Goal: Information Seeking & Learning: Compare options

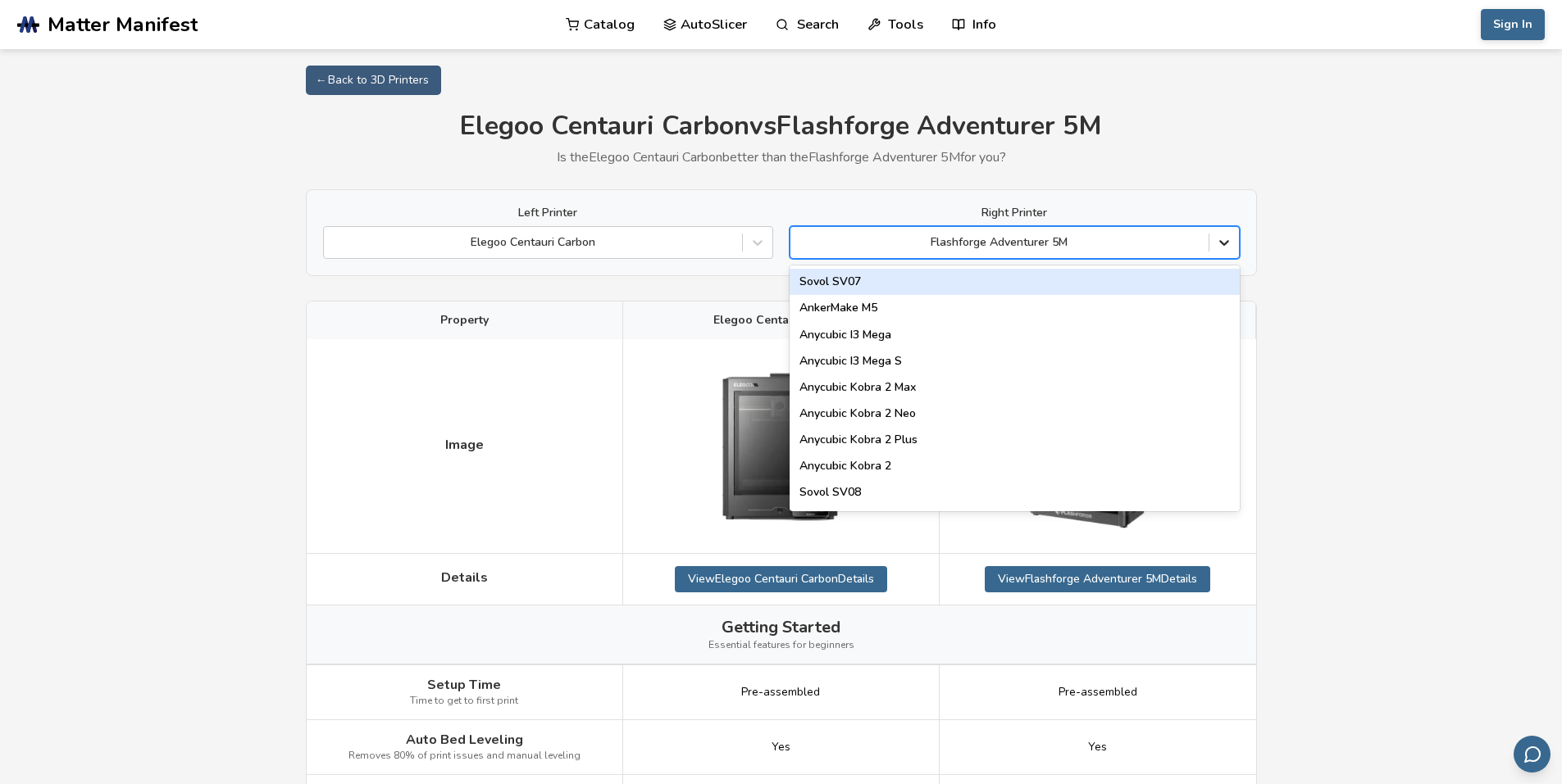
click at [1214, 255] on div at bounding box center [1224, 242] width 30 height 30
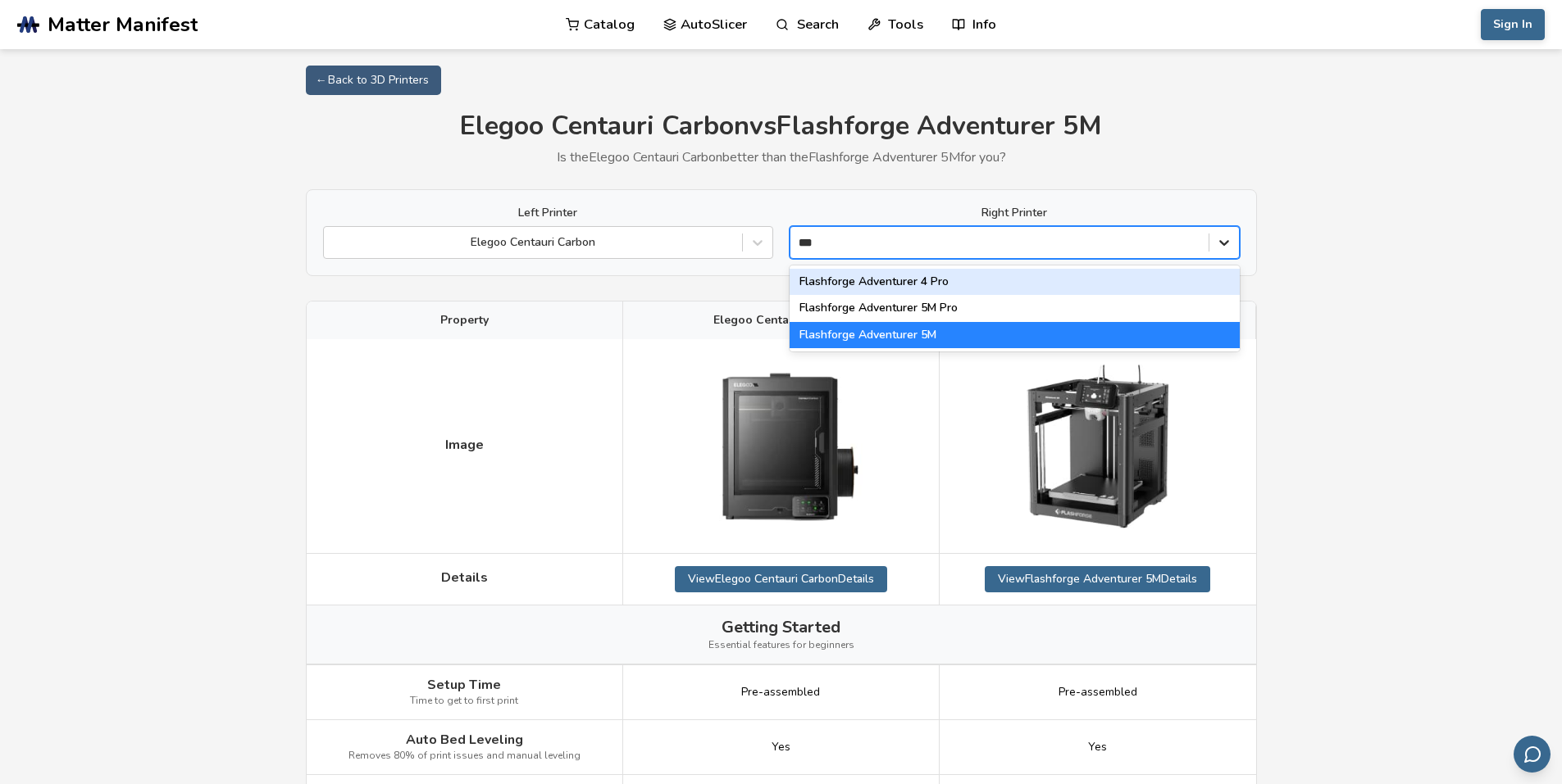
type input "****"
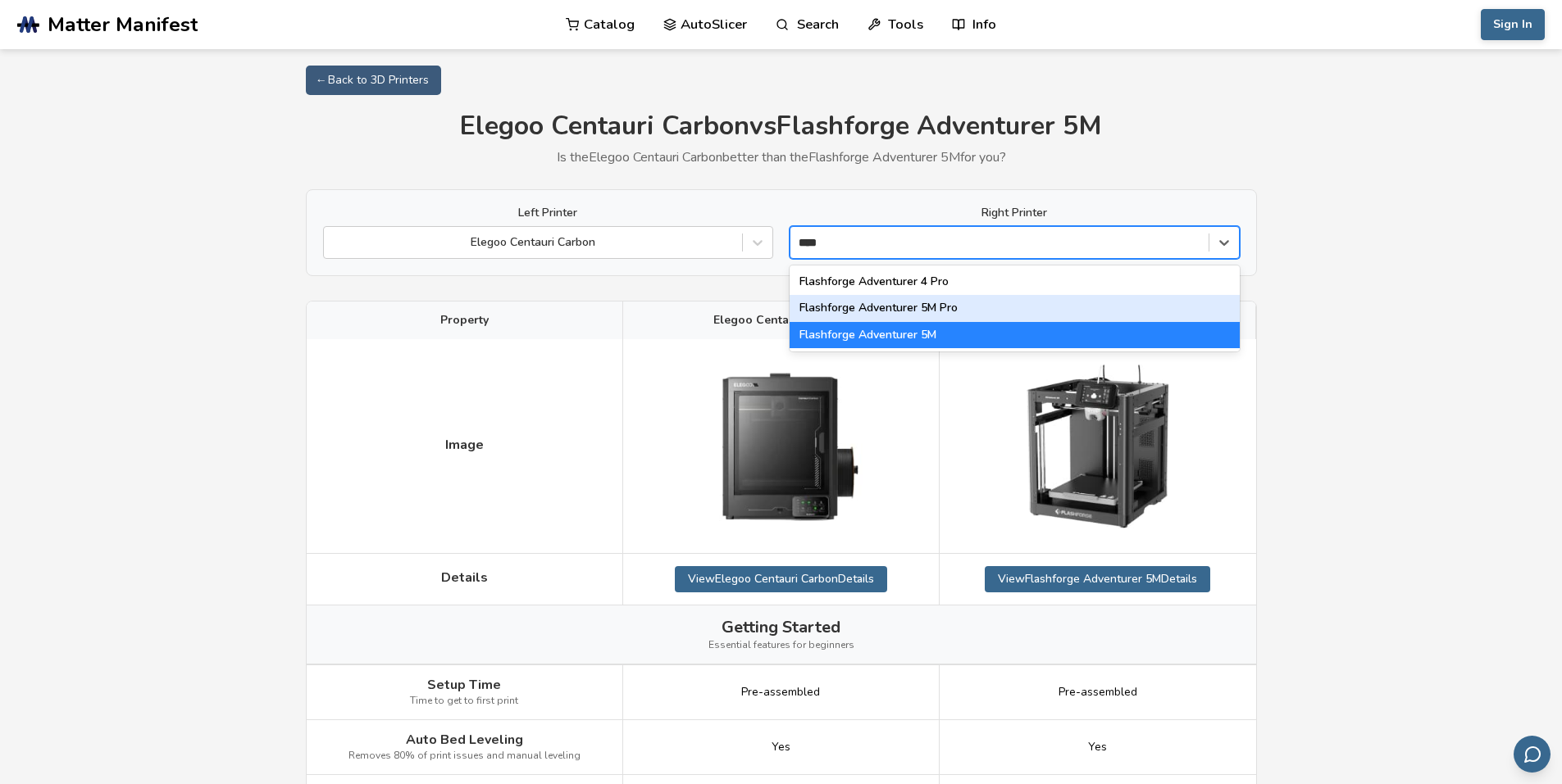
click at [949, 302] on div "Flashforge Adventurer 5M Pro" at bounding box center [1014, 307] width 450 height 26
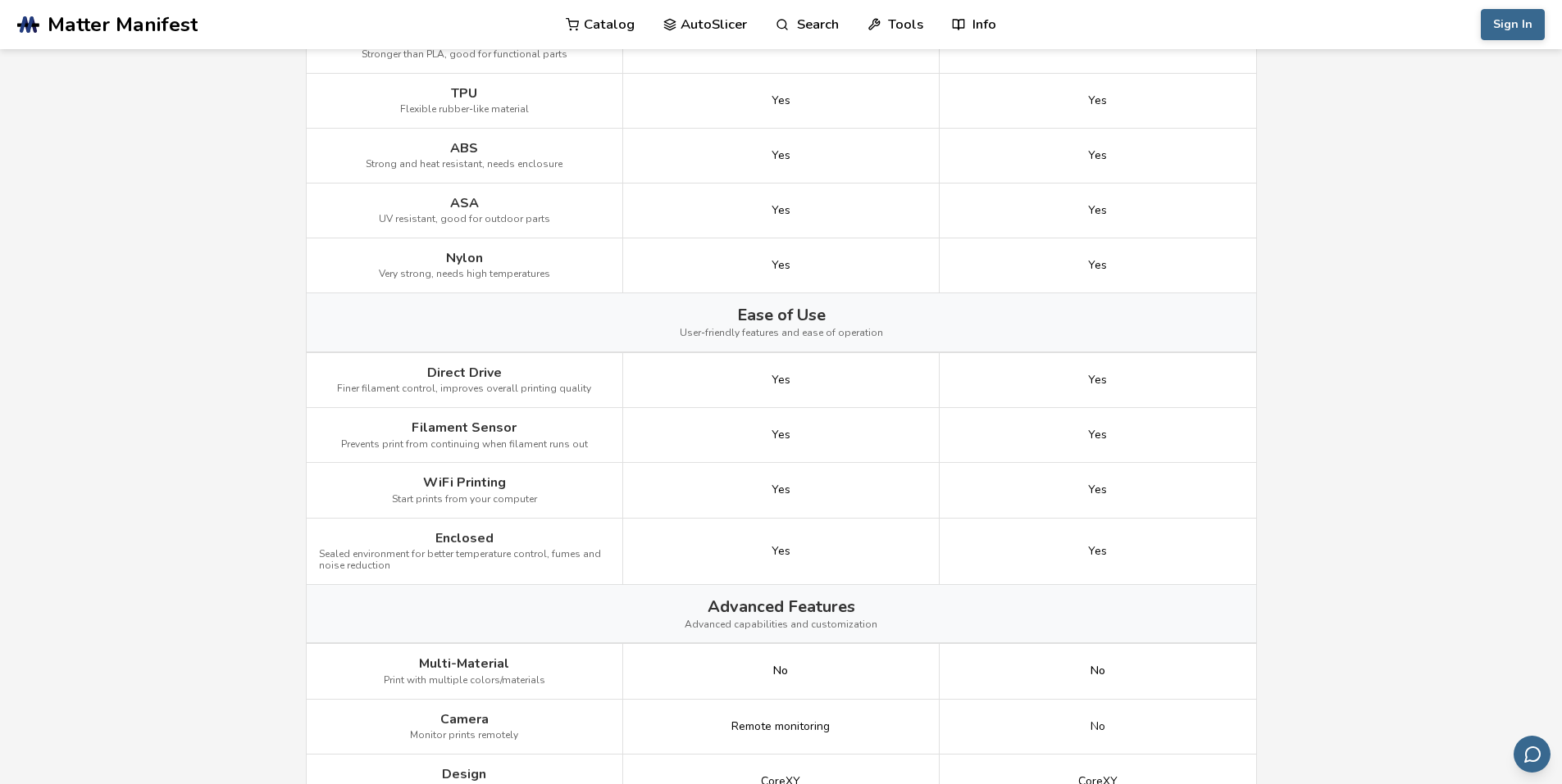
scroll to position [1229, 0]
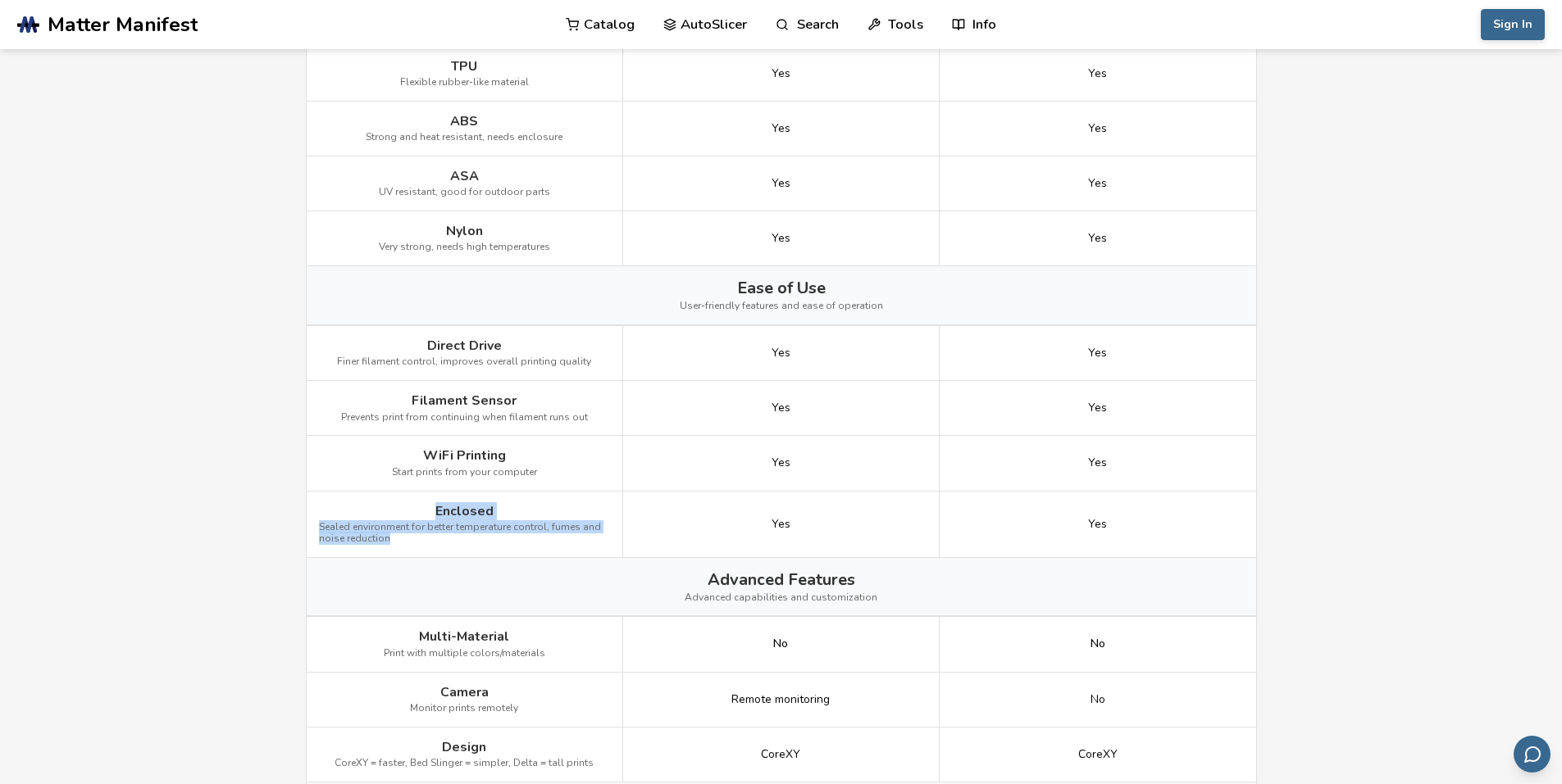
drag, startPoint x: 413, startPoint y: 537, endPoint x: 431, endPoint y: 512, distance: 30.8
click at [431, 512] on div "Enclosed Sealed environment for better temperature control, fumes and noise red…" at bounding box center [465, 524] width 317 height 66
copy div "Enclosed Sealed environment for better temperature control, fumes and noise red…"
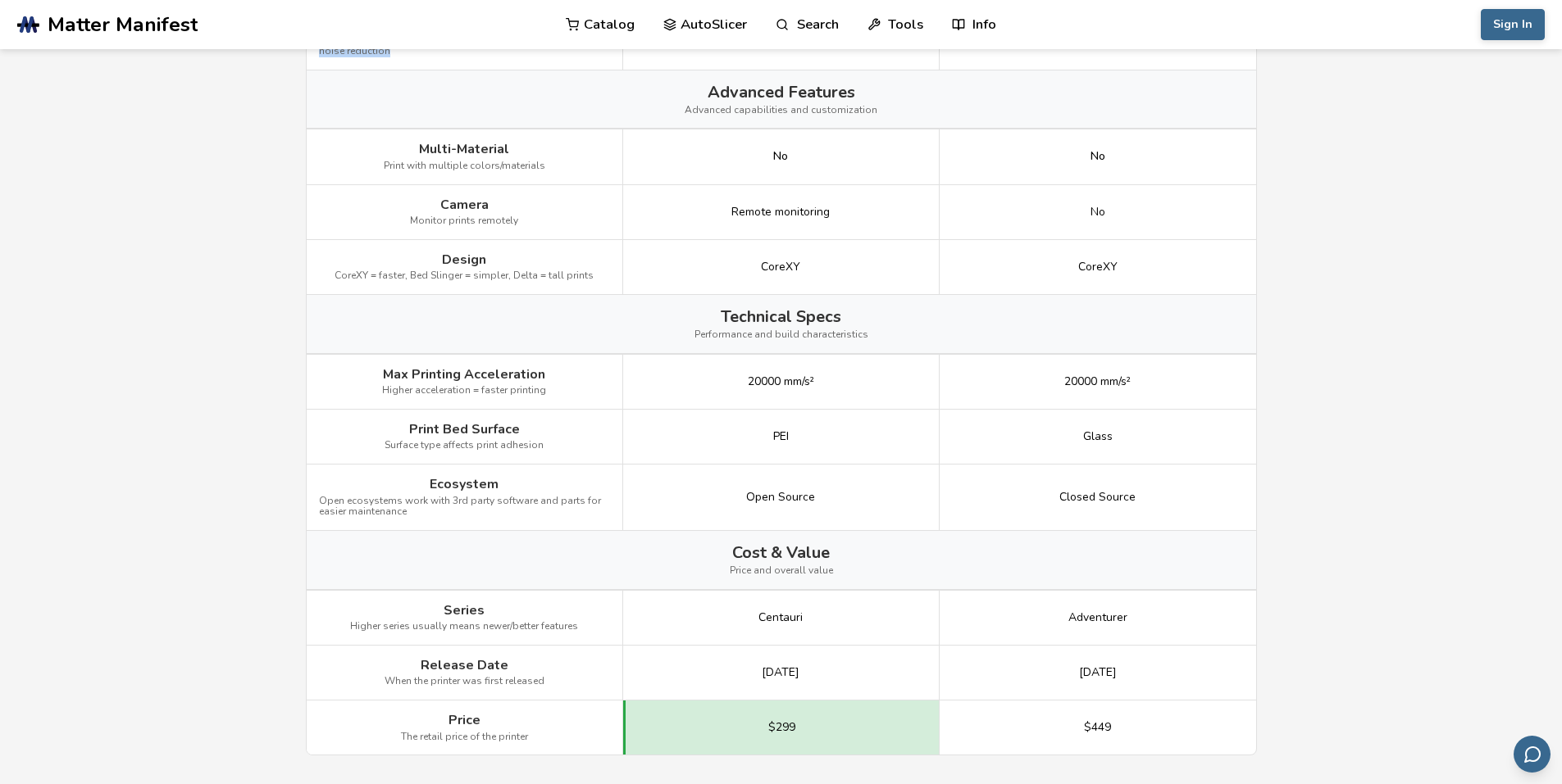
scroll to position [1721, 0]
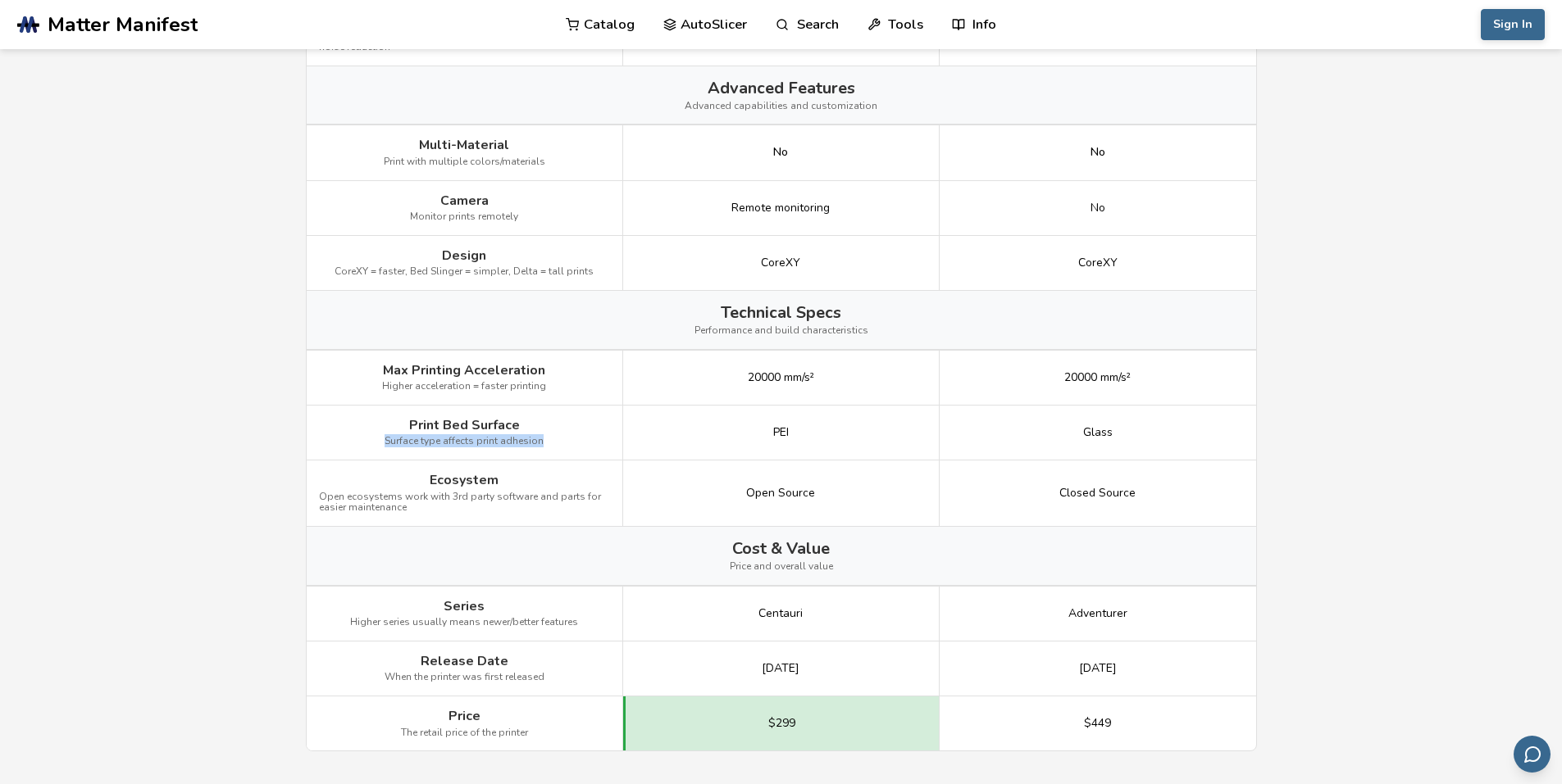
drag, startPoint x: 546, startPoint y: 435, endPoint x: 348, endPoint y: 428, distance: 198.1
click at [348, 428] on div "Print Bed Surface Surface type affects print adhesion" at bounding box center [465, 433] width 317 height 55
copy span "Surface type affects print adhesion"
drag, startPoint x: 424, startPoint y: 512, endPoint x: 305, endPoint y: 495, distance: 120.2
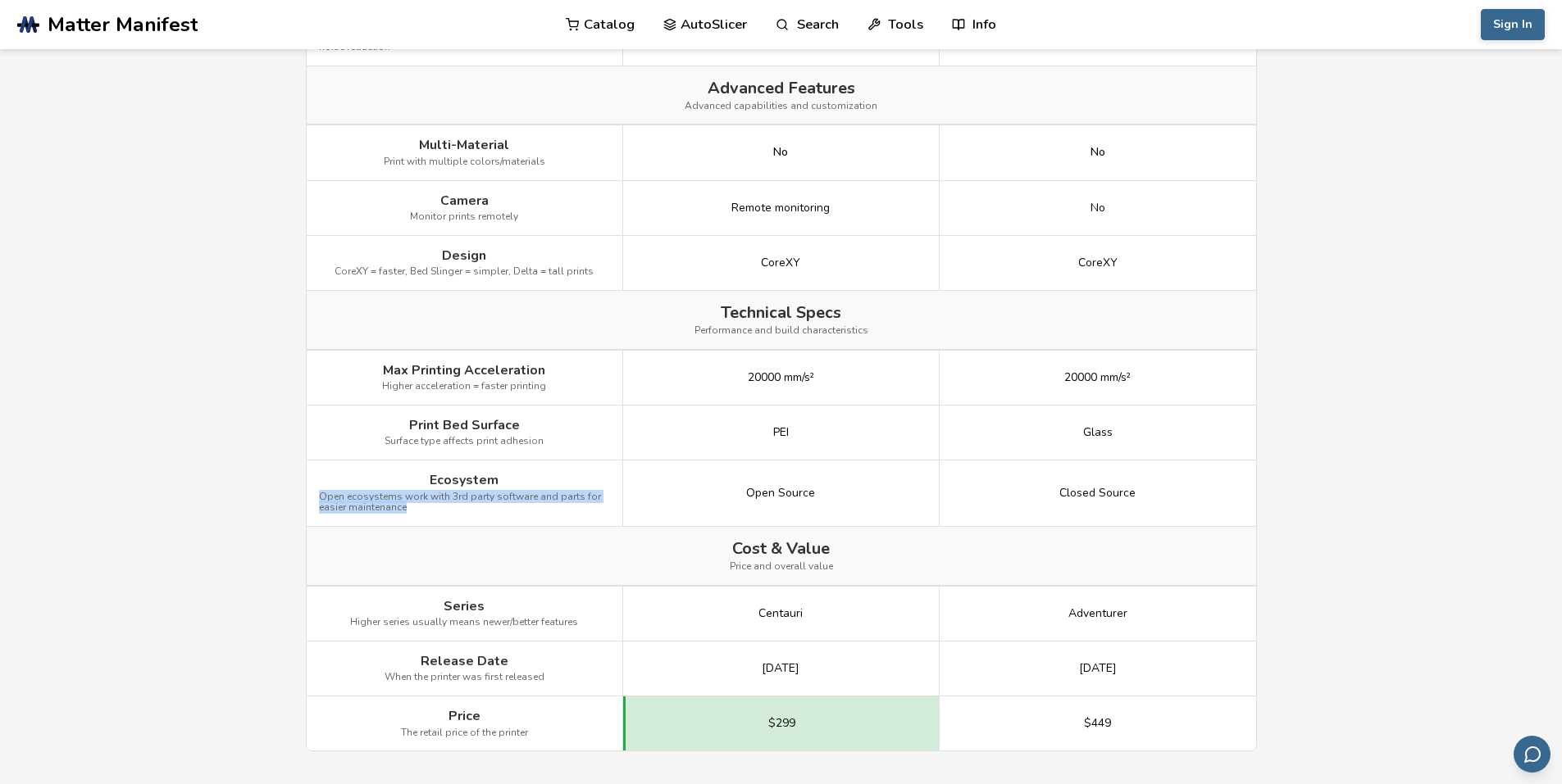
copy span "Open ecosystems work with 3rd party software and parts for easier maintenance"
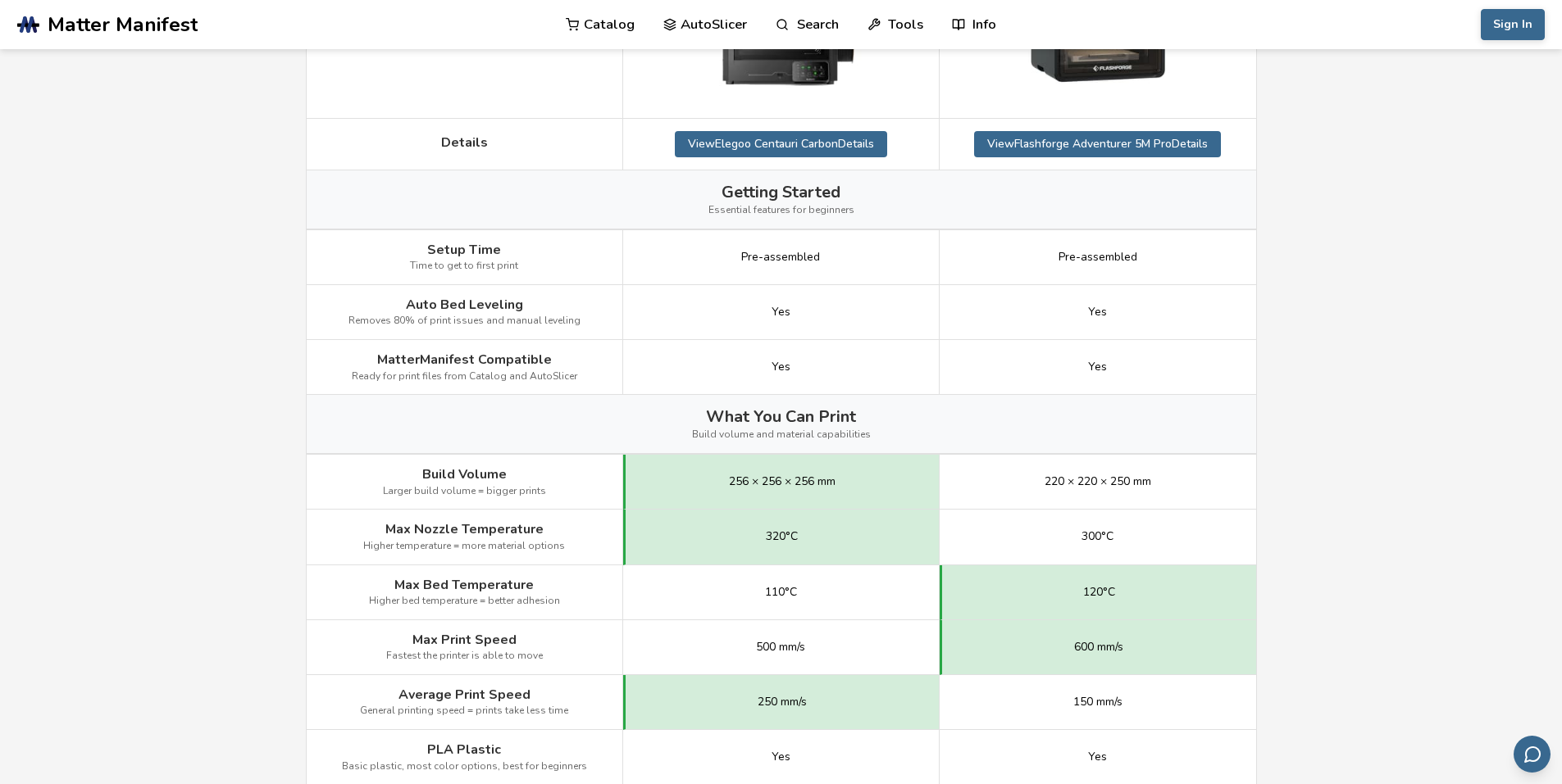
scroll to position [574, 0]
